Goal: Information Seeking & Learning: Learn about a topic

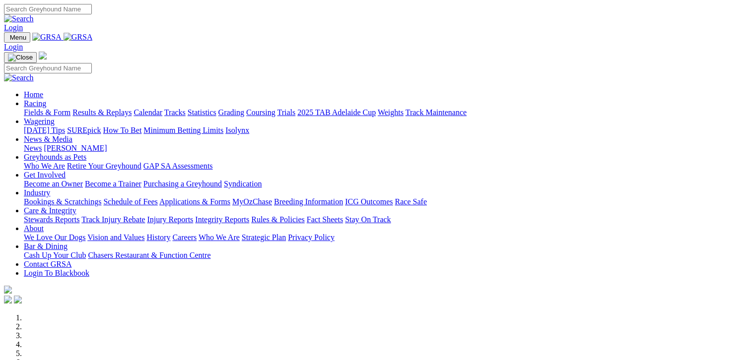
click at [29, 108] on link "Fields & Form" at bounding box center [47, 112] width 47 height 8
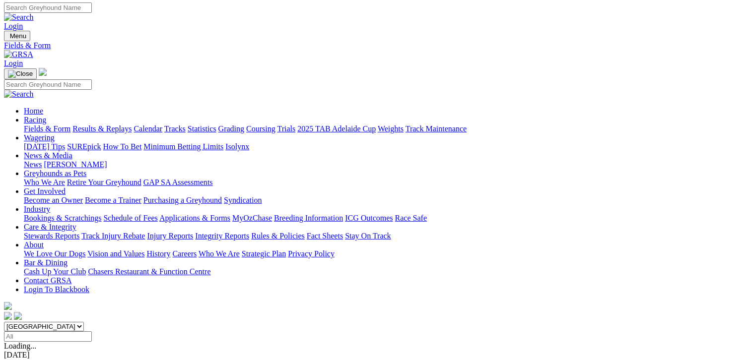
scroll to position [12, 0]
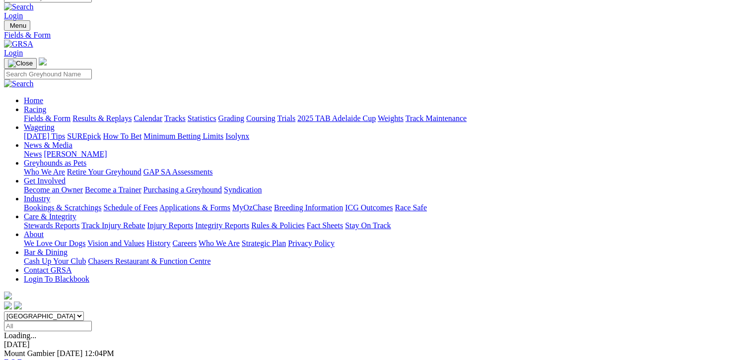
click at [22, 358] on link "F" at bounding box center [19, 362] width 4 height 8
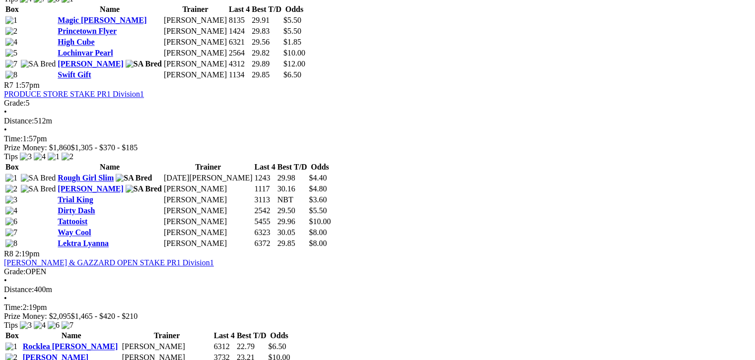
scroll to position [1377, 0]
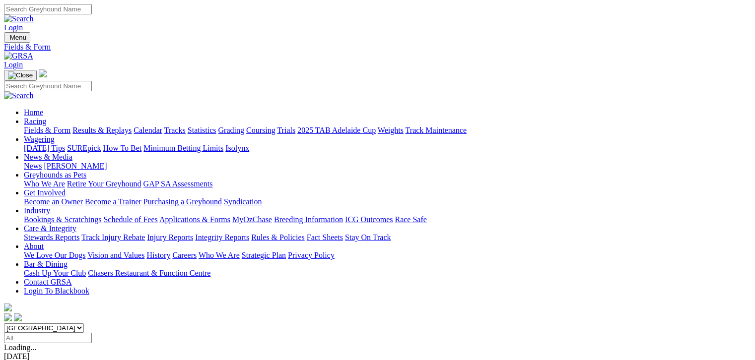
scroll to position [12, 0]
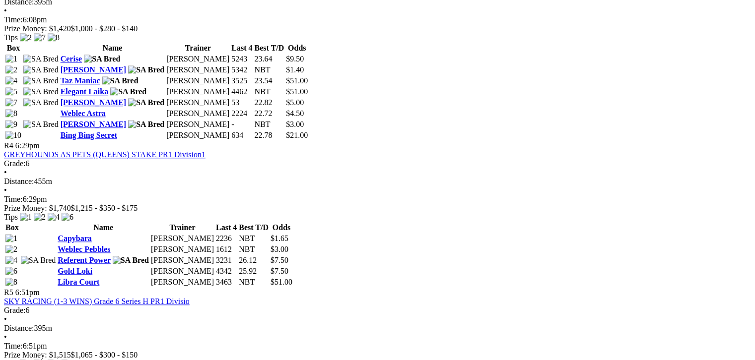
scroll to position [794, 0]
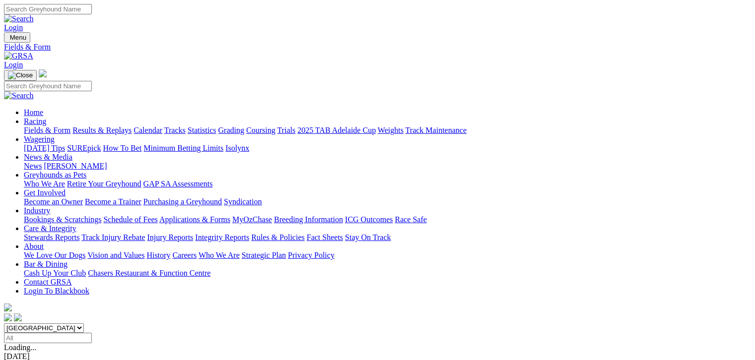
scroll to position [12, 0]
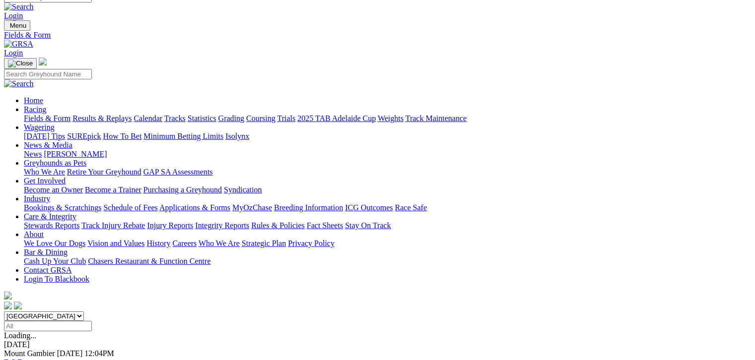
click at [22, 358] on link "F" at bounding box center [19, 362] width 4 height 8
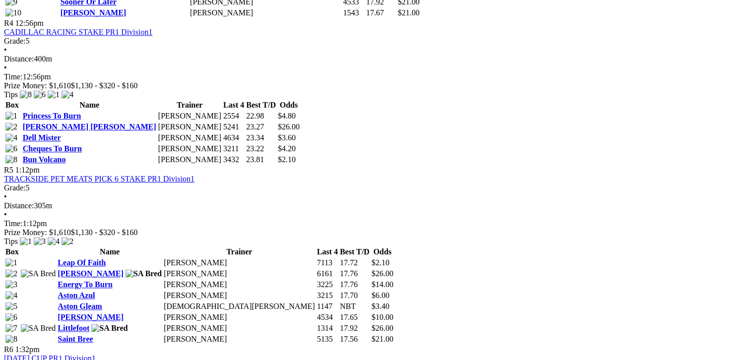
scroll to position [1005, 0]
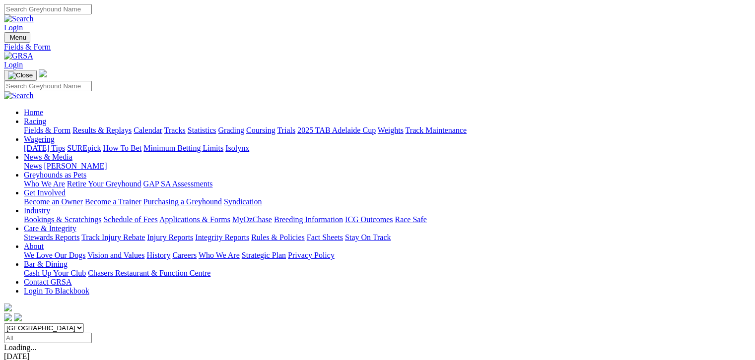
scroll to position [12, 0]
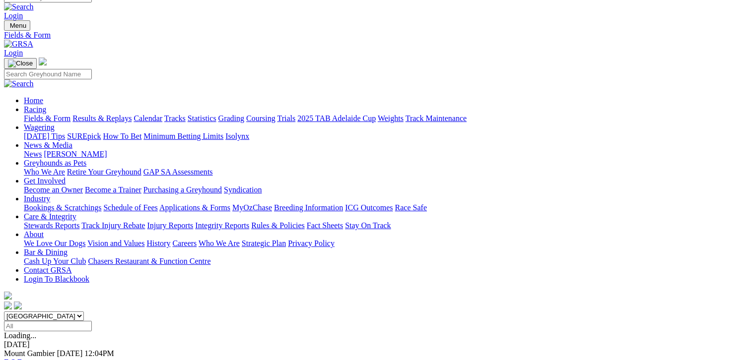
click at [105, 114] on link "Results & Replays" at bounding box center [101, 118] width 59 height 8
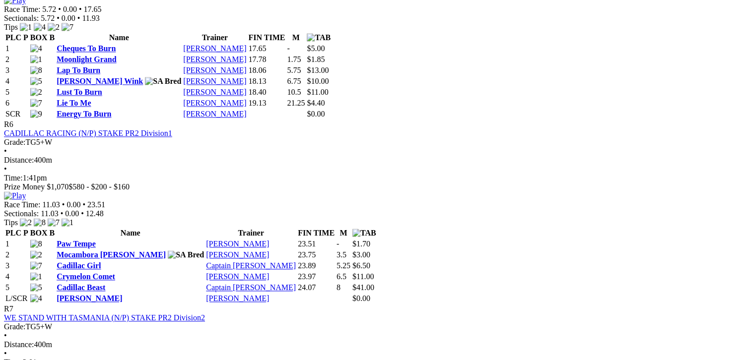
scroll to position [1340, 0]
